Goal: Task Accomplishment & Management: Complete application form

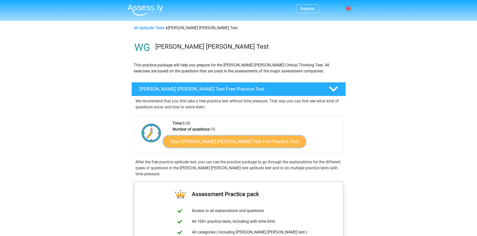
click at [248, 141] on link "Start Watson Glaser Test Free Practice Test" at bounding box center [234, 142] width 142 height 12
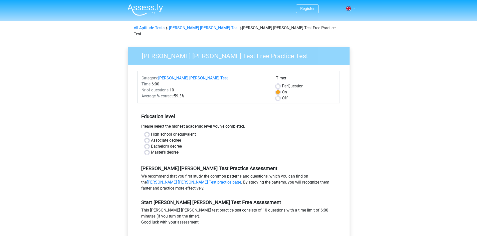
click at [158, 144] on label "Bachelor's degree" at bounding box center [166, 147] width 31 height 6
click at [149, 144] on input "Bachelor's degree" at bounding box center [147, 146] width 4 height 5
radio input "true"
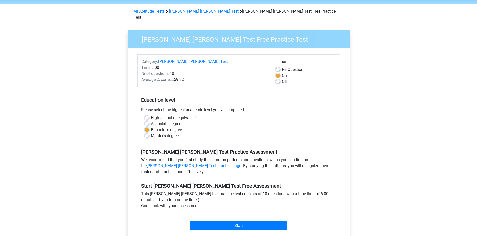
scroll to position [25, 0]
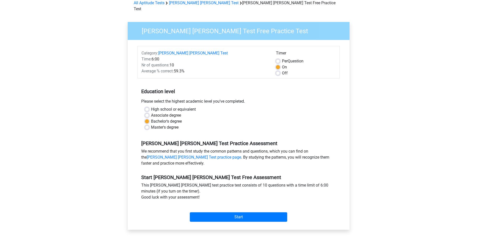
drag, startPoint x: 185, startPoint y: 99, endPoint x: 185, endPoint y: 104, distance: 4.3
click at [185, 99] on div "Please select the highest academic level you’ve completed." at bounding box center [238, 103] width 202 height 8
click at [185, 113] on div "Associate degree" at bounding box center [238, 116] width 187 height 6
click at [187, 107] on label "High school or equivalent" at bounding box center [173, 110] width 45 height 6
click at [149, 107] on input "High school or equivalent" at bounding box center [147, 109] width 4 height 5
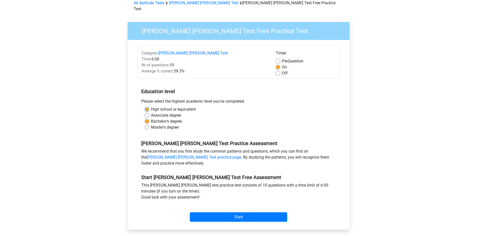
radio input "true"
click at [173, 113] on label "Associate degree" at bounding box center [166, 116] width 30 height 6
click at [149, 113] on input "Associate degree" at bounding box center [147, 115] width 4 height 5
radio input "true"
click at [169, 125] on label "Master's degree" at bounding box center [165, 128] width 28 height 6
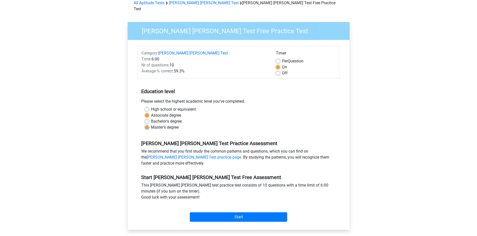
click at [149, 125] on input "Master's degree" at bounding box center [147, 127] width 4 height 5
radio input "true"
click at [174, 119] on label "Bachelor's degree" at bounding box center [166, 122] width 31 height 6
click at [149, 119] on input "Bachelor's degree" at bounding box center [147, 121] width 4 height 5
radio input "true"
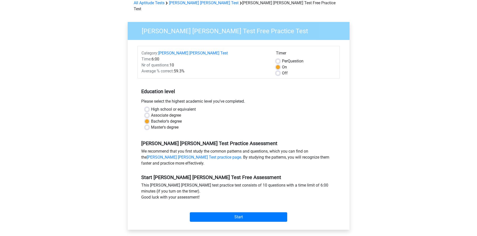
click at [169, 107] on label "High school or equivalent" at bounding box center [173, 110] width 45 height 6
click at [149, 107] on input "High school or equivalent" at bounding box center [147, 109] width 4 height 5
radio input "true"
click at [174, 119] on label "Bachelor's degree" at bounding box center [166, 122] width 31 height 6
click at [149, 119] on input "Bachelor's degree" at bounding box center [147, 121] width 4 height 5
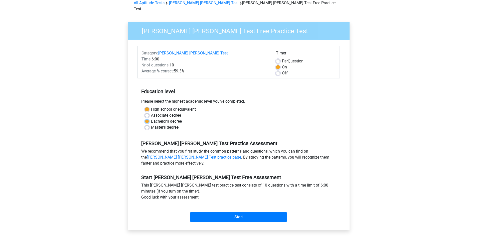
radio input "true"
click at [252, 213] on input "Start" at bounding box center [238, 218] width 97 height 10
click at [248, 213] on input "Start" at bounding box center [238, 218] width 97 height 10
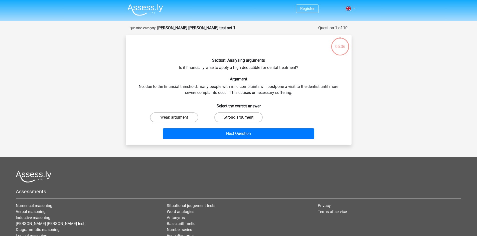
click at [246, 122] on label "Strong argument" at bounding box center [238, 118] width 48 height 10
click at [241, 121] on input "Strong argument" at bounding box center [239, 119] width 3 height 3
radio input "true"
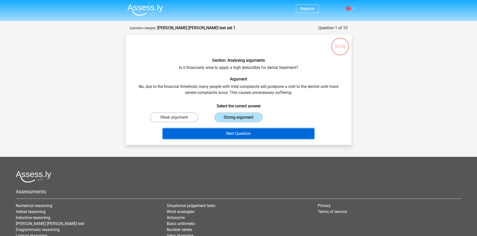
click at [244, 133] on button "Next Question" at bounding box center [238, 134] width 151 height 11
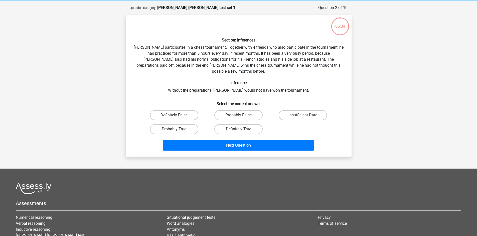
scroll to position [25, 0]
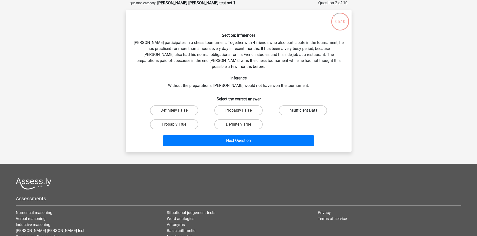
click at [286, 106] on label "Insufficient Data" at bounding box center [302, 111] width 48 height 10
click at [303, 111] on input "Insufficient Data" at bounding box center [304, 112] width 3 height 3
radio input "true"
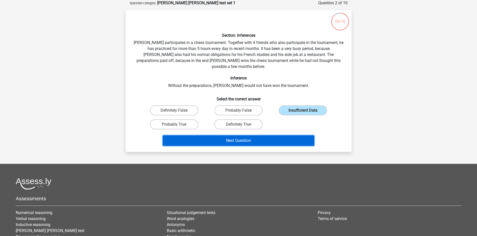
click at [266, 136] on button "Next Question" at bounding box center [238, 141] width 151 height 11
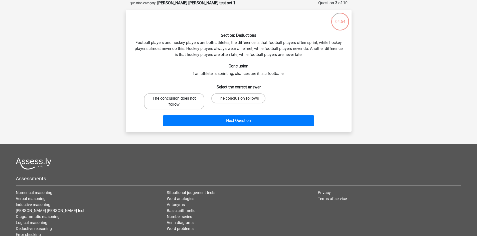
click at [188, 103] on label "The conclusion does not follow" at bounding box center [174, 102] width 60 height 16
click at [177, 102] on input "The conclusion does not follow" at bounding box center [175, 100] width 3 height 3
radio input "true"
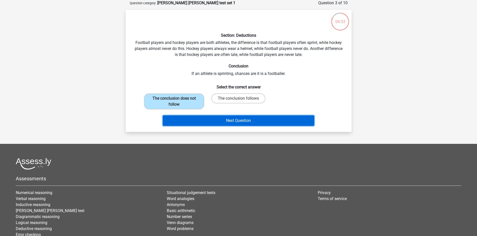
click at [208, 124] on button "Next Question" at bounding box center [238, 121] width 151 height 11
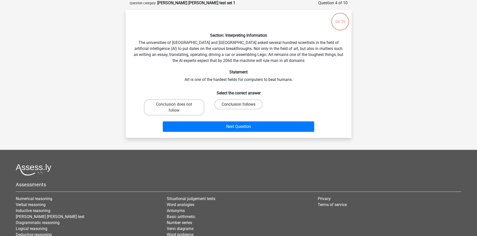
click at [256, 103] on label "Conclusion follows" at bounding box center [238, 105] width 48 height 10
click at [241, 105] on input "Conclusion follows" at bounding box center [239, 106] width 3 height 3
radio input "true"
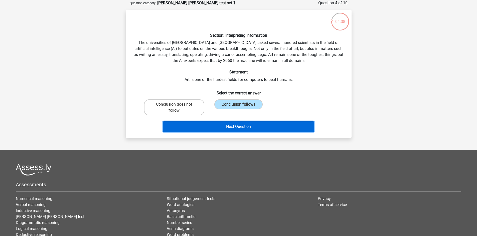
click at [250, 125] on button "Next Question" at bounding box center [238, 127] width 151 height 11
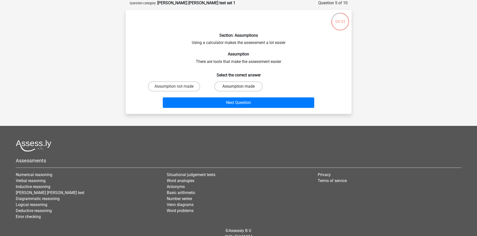
click at [236, 91] on label "Assumption made" at bounding box center [238, 87] width 48 height 10
click at [238, 90] on input "Assumption made" at bounding box center [239, 88] width 3 height 3
radio input "true"
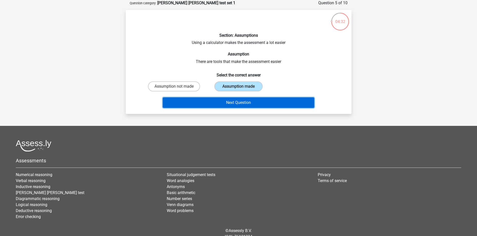
click at [238, 104] on button "Next Question" at bounding box center [238, 103] width 151 height 11
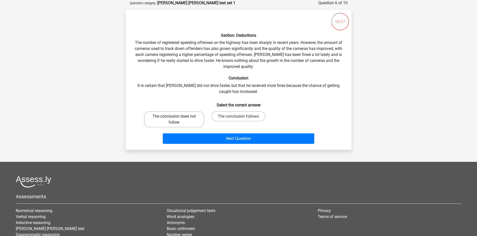
click at [193, 120] on label "The conclusion does not follow" at bounding box center [174, 120] width 60 height 16
click at [177, 120] on input "The conclusion does not follow" at bounding box center [175, 118] width 3 height 3
radio input "true"
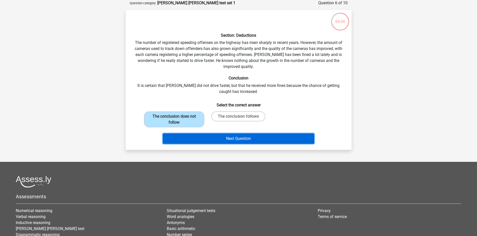
click at [209, 138] on button "Next Question" at bounding box center [238, 139] width 151 height 11
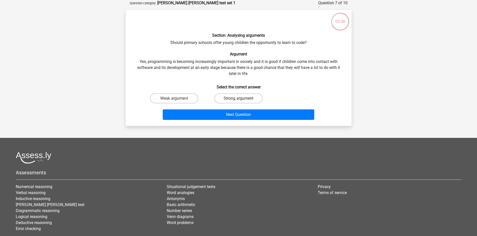
click at [231, 99] on label "Strong argument" at bounding box center [238, 99] width 48 height 10
click at [238, 99] on input "Strong argument" at bounding box center [239, 100] width 3 height 3
radio input "true"
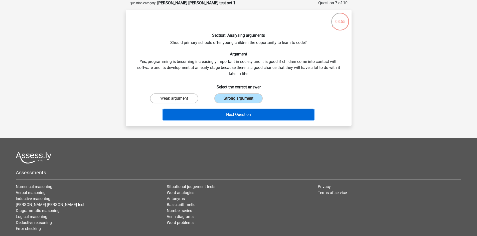
click at [230, 115] on button "Next Question" at bounding box center [238, 115] width 151 height 11
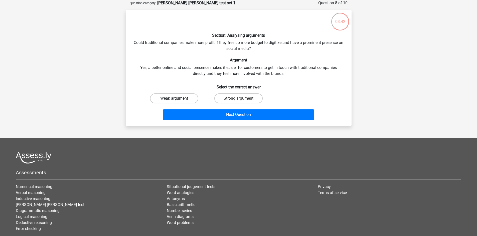
click at [192, 100] on label "Weak argument" at bounding box center [174, 99] width 48 height 10
click at [177, 100] on input "Weak argument" at bounding box center [175, 100] width 3 height 3
radio input "true"
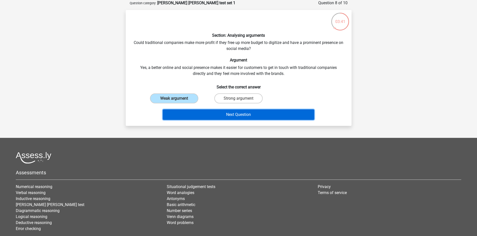
click at [202, 114] on button "Next Question" at bounding box center [238, 115] width 151 height 11
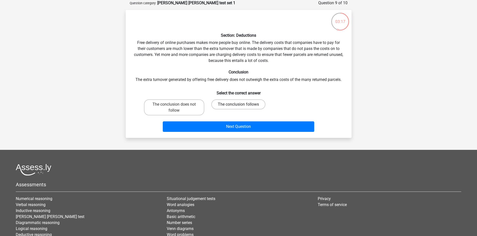
click at [225, 105] on label "The conclusion follows" at bounding box center [238, 105] width 54 height 10
click at [238, 105] on input "The conclusion follows" at bounding box center [239, 106] width 3 height 3
radio input "true"
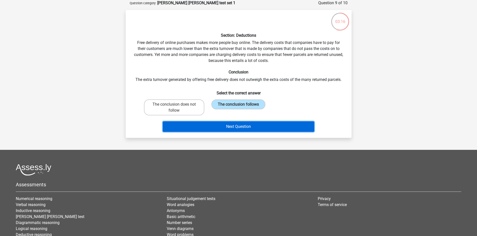
click at [221, 127] on button "Next Question" at bounding box center [238, 127] width 151 height 11
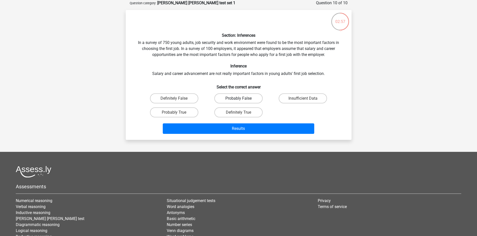
click at [228, 97] on label "Probably False" at bounding box center [238, 99] width 48 height 10
click at [238, 99] on input "Probably False" at bounding box center [239, 100] width 3 height 3
radio input "true"
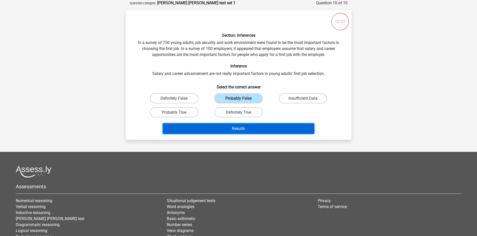
click at [217, 129] on button "Results" at bounding box center [238, 129] width 151 height 11
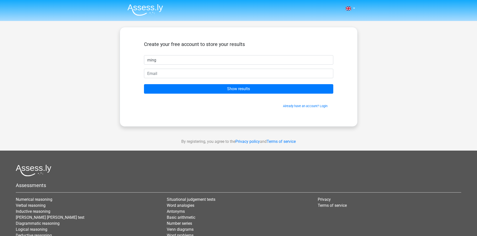
type input "ming"
type input "[EMAIL_ADDRESS][DOMAIN_NAME]"
click at [144, 84] on input "Show results" at bounding box center [238, 89] width 189 height 10
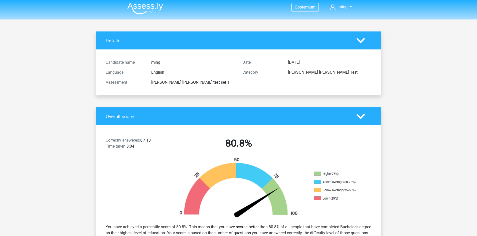
scroll to position [50, 0]
